Goal: Transaction & Acquisition: Purchase product/service

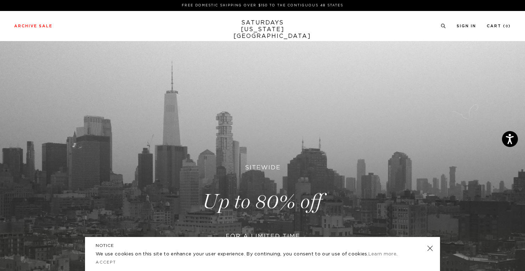
click at [430, 248] on link at bounding box center [430, 248] width 10 height 10
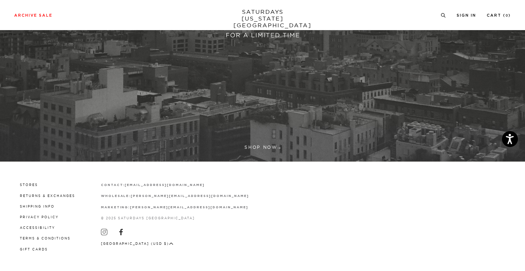
scroll to position [203, 0]
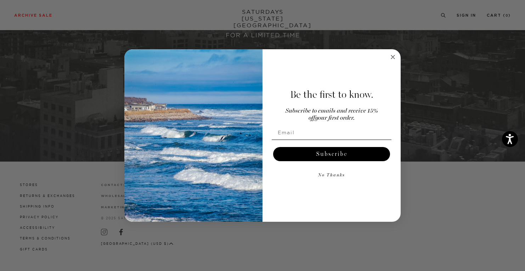
click at [393, 56] on circle "Close dialog" at bounding box center [393, 57] width 8 height 8
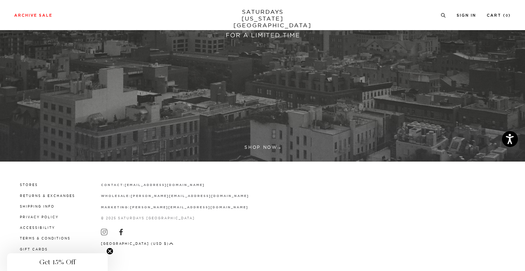
click at [266, 142] on link at bounding box center [262, 0] width 525 height 321
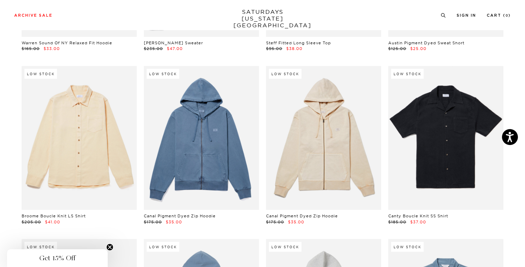
scroll to position [7113, 0]
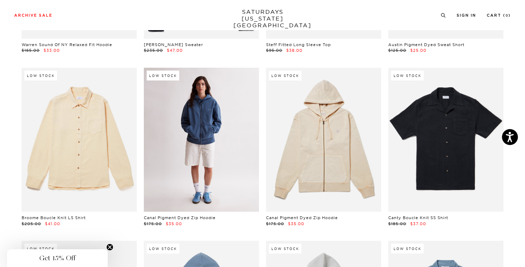
drag, startPoint x: 198, startPoint y: 124, endPoint x: 221, endPoint y: 128, distance: 24.0
click at [221, 128] on link at bounding box center [201, 140] width 115 height 144
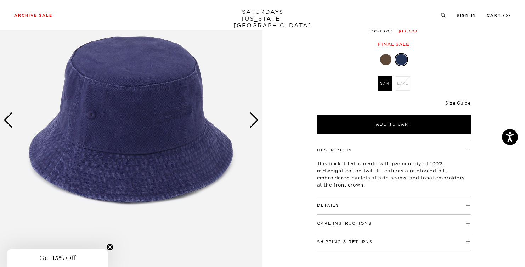
scroll to position [78, 0]
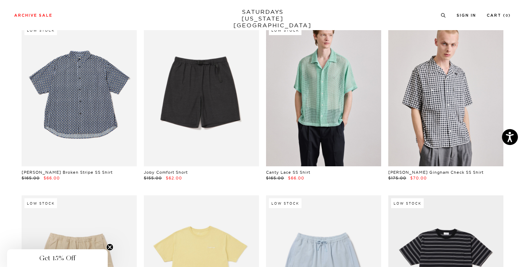
scroll to position [1089, 0]
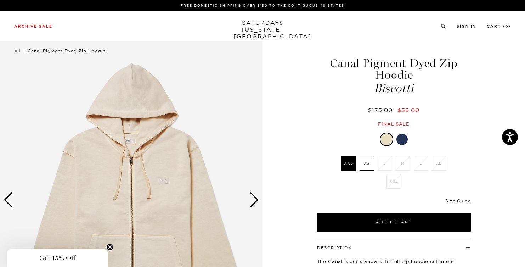
drag, startPoint x: 404, startPoint y: 140, endPoint x: 428, endPoint y: 125, distance: 27.8
click at [437, 121] on div "Final sale" at bounding box center [394, 124] width 156 height 6
click at [402, 137] on div at bounding box center [401, 139] width 11 height 11
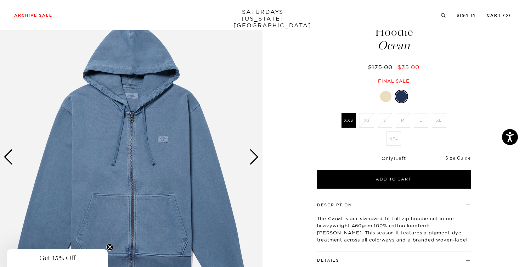
scroll to position [43, 0]
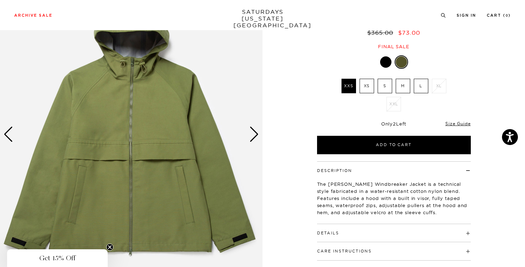
scroll to position [65, 0]
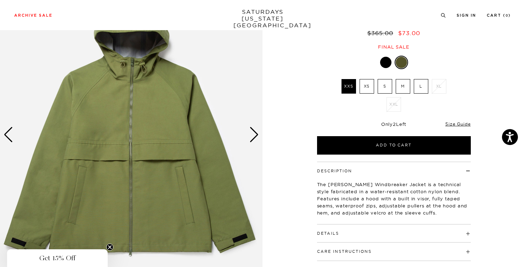
click at [401, 86] on label "M" at bounding box center [403, 86] width 15 height 15
click at [0, 0] on input "M" at bounding box center [0, 0] width 0 height 0
click at [383, 64] on div at bounding box center [385, 62] width 11 height 11
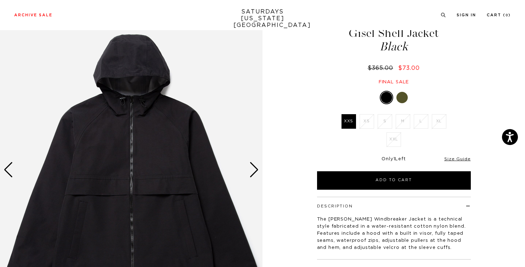
scroll to position [33, 0]
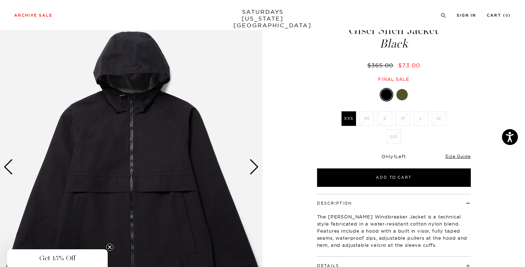
click at [399, 92] on div at bounding box center [401, 94] width 11 height 11
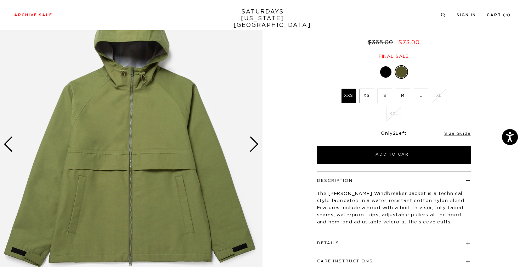
scroll to position [56, 0]
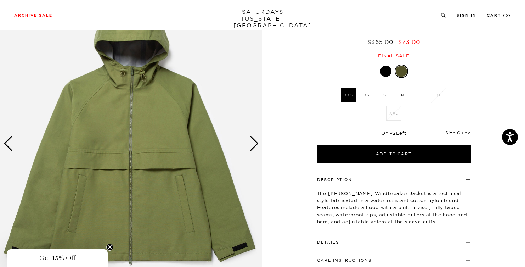
click at [402, 95] on label "M" at bounding box center [403, 95] width 15 height 15
click at [0, 0] on input "M" at bounding box center [0, 0] width 0 height 0
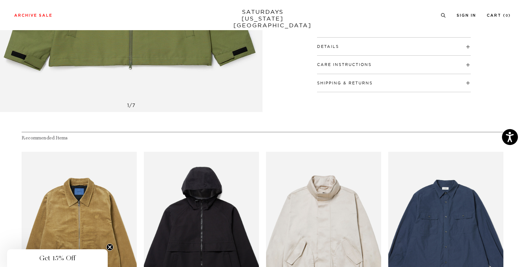
scroll to position [240, 0]
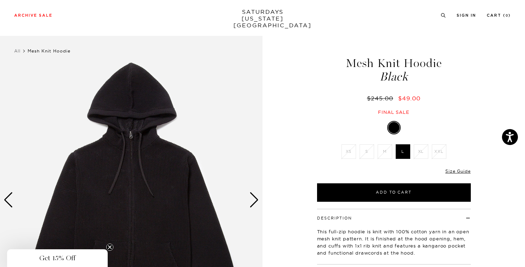
scroll to position [61, 0]
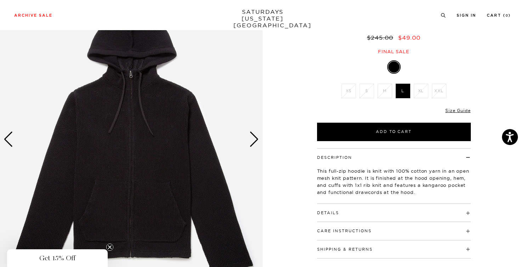
click at [177, 162] on img at bounding box center [131, 139] width 262 height 328
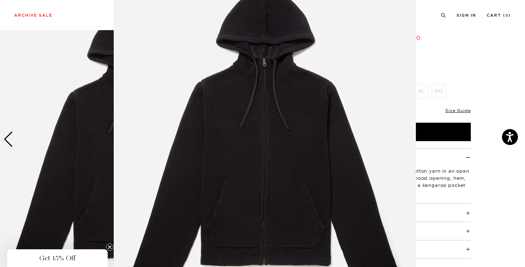
scroll to position [47, 0]
click at [266, 136] on img at bounding box center [265, 134] width 302 height 363
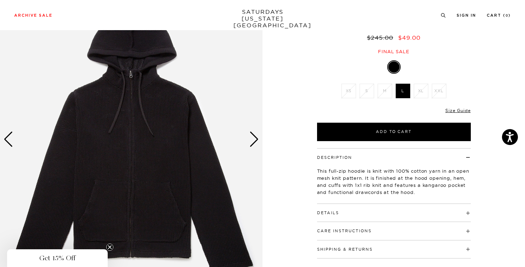
click at [155, 154] on img at bounding box center [131, 139] width 262 height 328
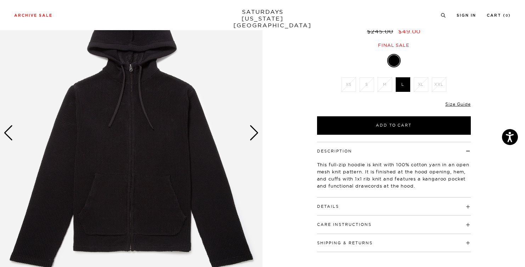
scroll to position [27, 0]
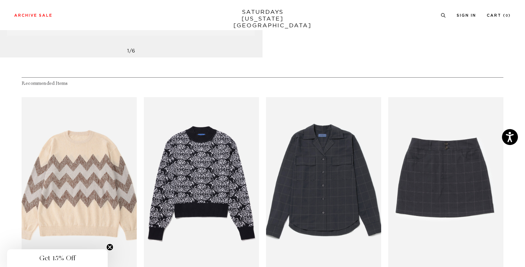
scroll to position [307, 0]
